Goal: Find specific page/section: Find specific page/section

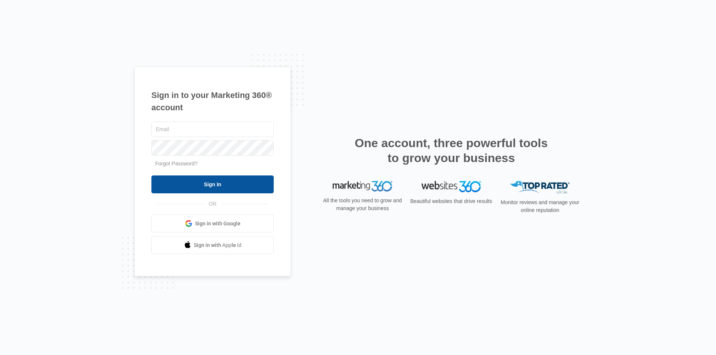
type input "luke.barnes"
click at [245, 180] on input "Sign In" at bounding box center [212, 185] width 122 height 18
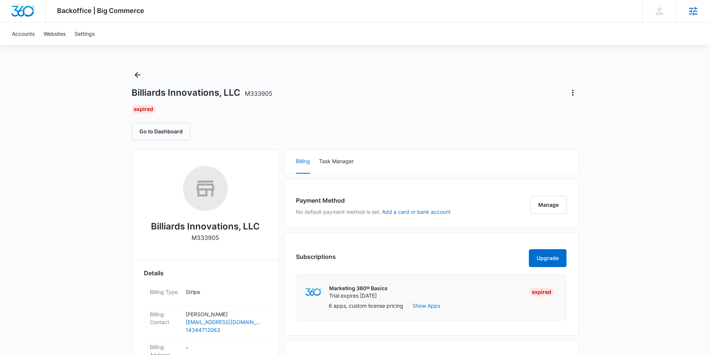
click at [689, 15] on icon at bounding box center [693, 11] width 11 height 11
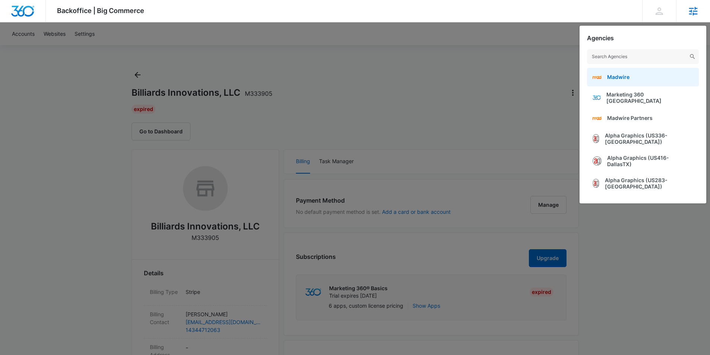
click at [638, 75] on link "Madwire" at bounding box center [643, 77] width 112 height 19
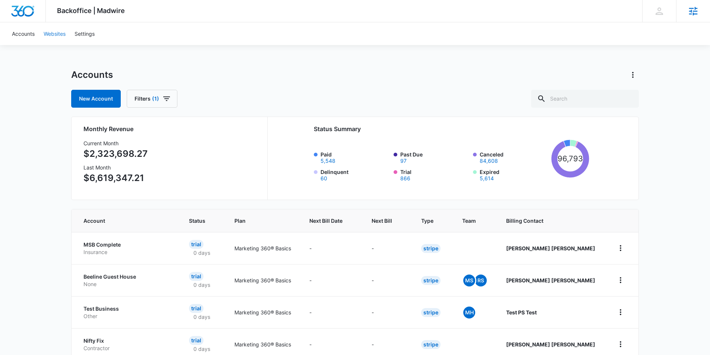
click at [55, 33] on link "Websites" at bounding box center [54, 33] width 31 height 23
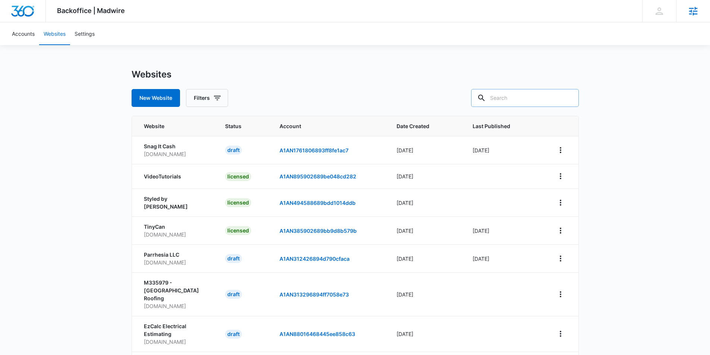
click at [507, 102] on input "text" at bounding box center [525, 98] width 108 height 18
type input "partner"
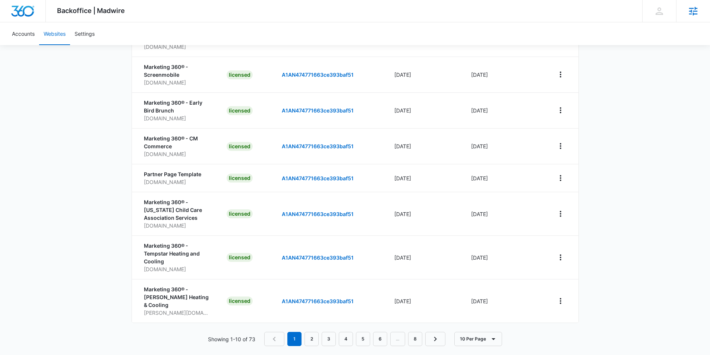
scroll to position [188, 0]
click at [465, 332] on button "10 Per Page" at bounding box center [478, 338] width 48 height 14
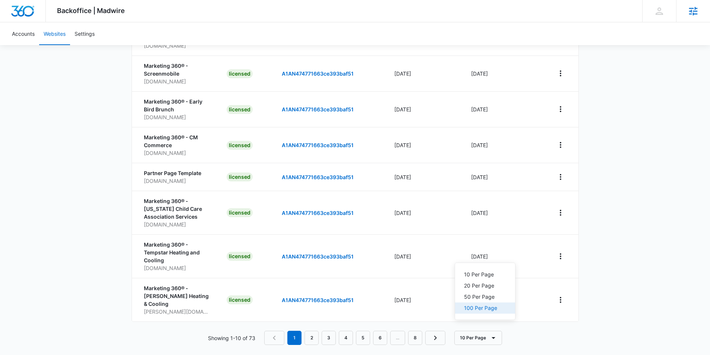
click at [470, 310] on div "100 Per Page" at bounding box center [480, 308] width 33 height 5
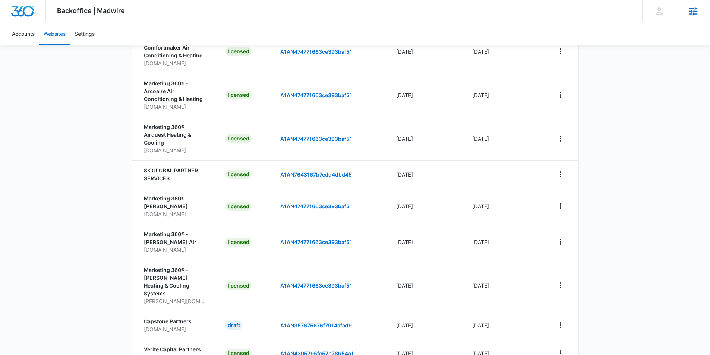
scroll to position [522, 0]
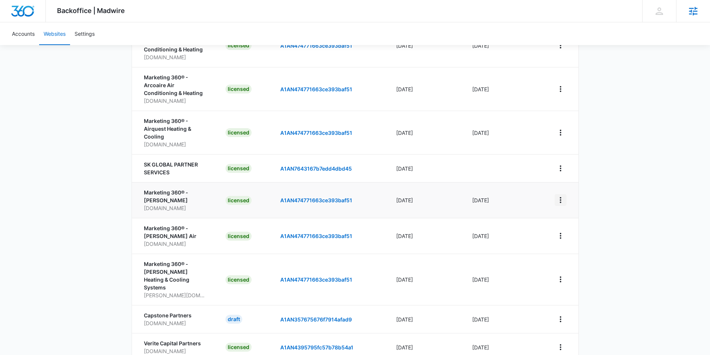
click at [561, 197] on icon "View More" at bounding box center [560, 200] width 1 height 6
click at [568, 218] on link "Edit Website" at bounding box center [579, 220] width 30 height 6
